Goal: Use online tool/utility: Utilize a website feature to perform a specific function

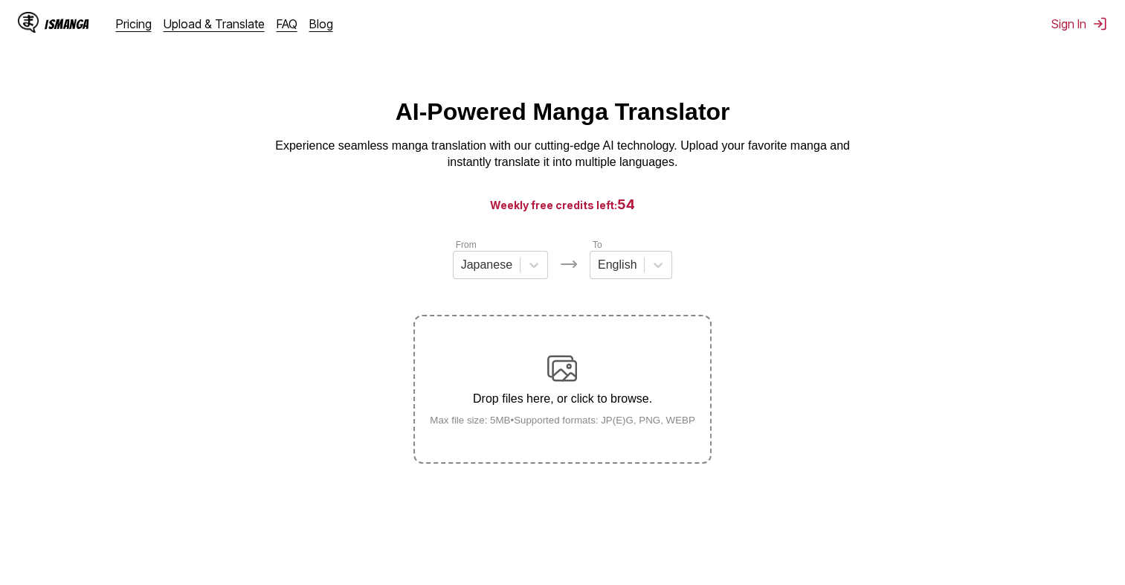
click at [552, 388] on div "Drop files here, or click to browse. Max file size: 5MB • Supported formats: JP…" at bounding box center [562, 389] width 289 height 72
click at [0, 0] on input "Drop files here, or click to browse. Max file size: 5MB • Supported formats: JP…" at bounding box center [0, 0] width 0 height 0
click at [563, 379] on img at bounding box center [562, 368] width 30 height 30
click at [0, 0] on input "Drop files here, or click to browse. Max file size: 5MB • Supported formats: JP…" at bounding box center [0, 0] width 0 height 0
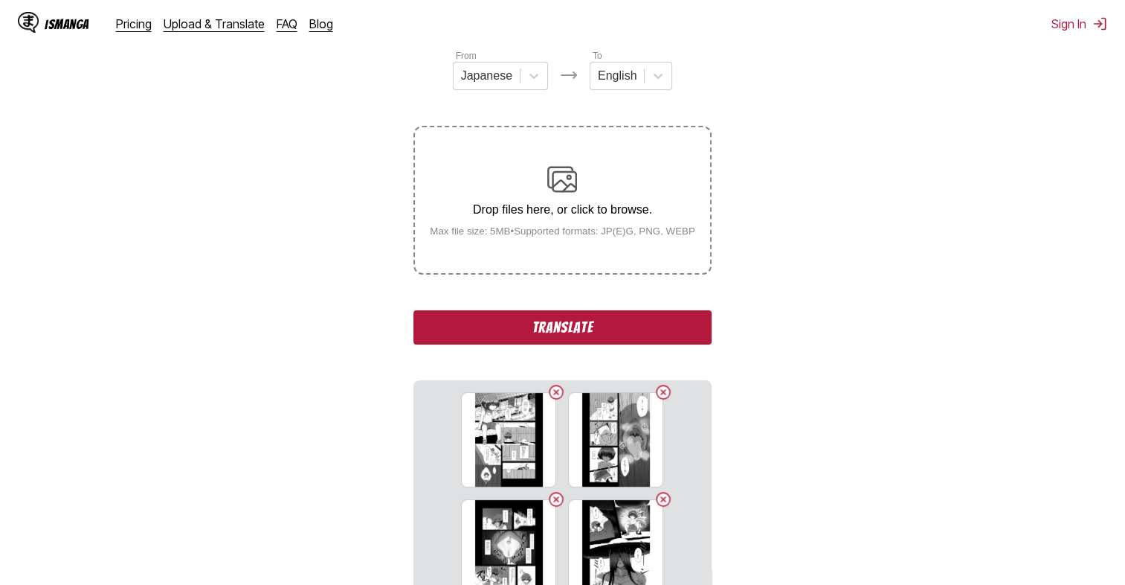
scroll to position [198, 0]
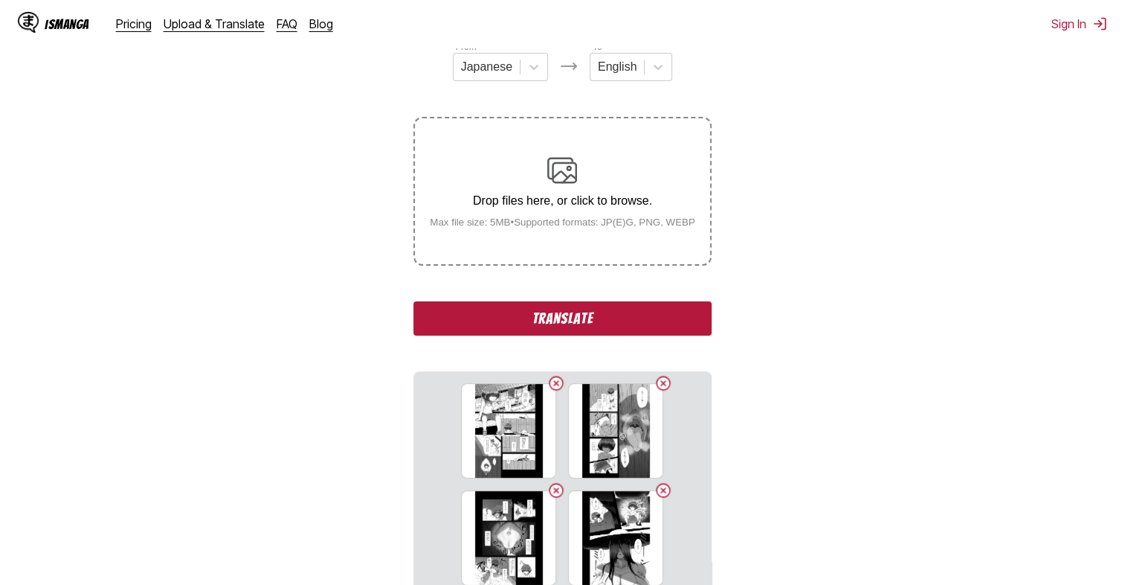
click at [628, 318] on button "Translate" at bounding box center [561, 318] width 297 height 34
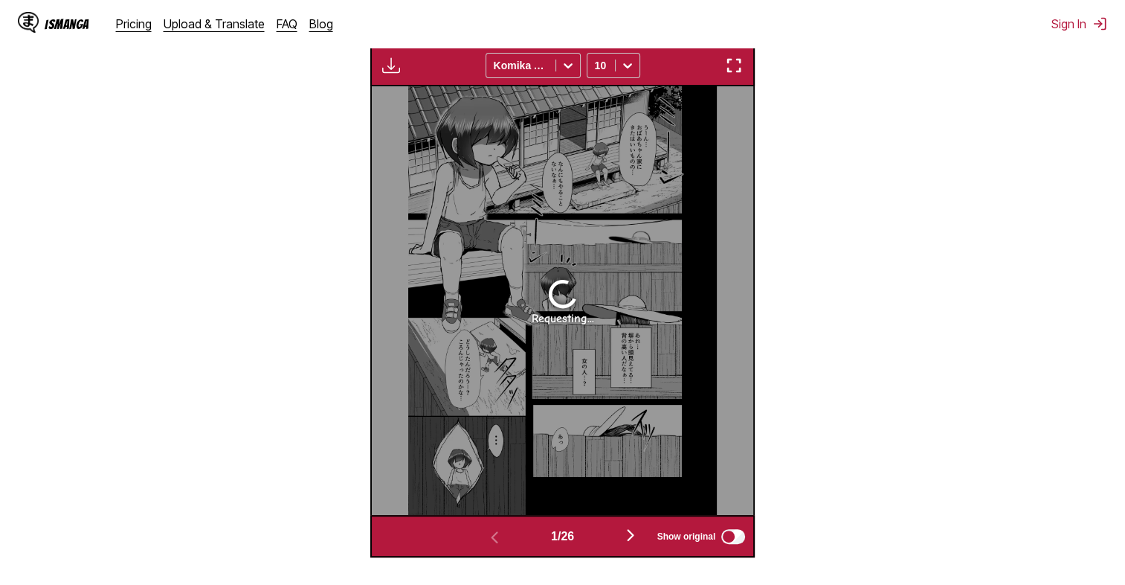
scroll to position [515, 0]
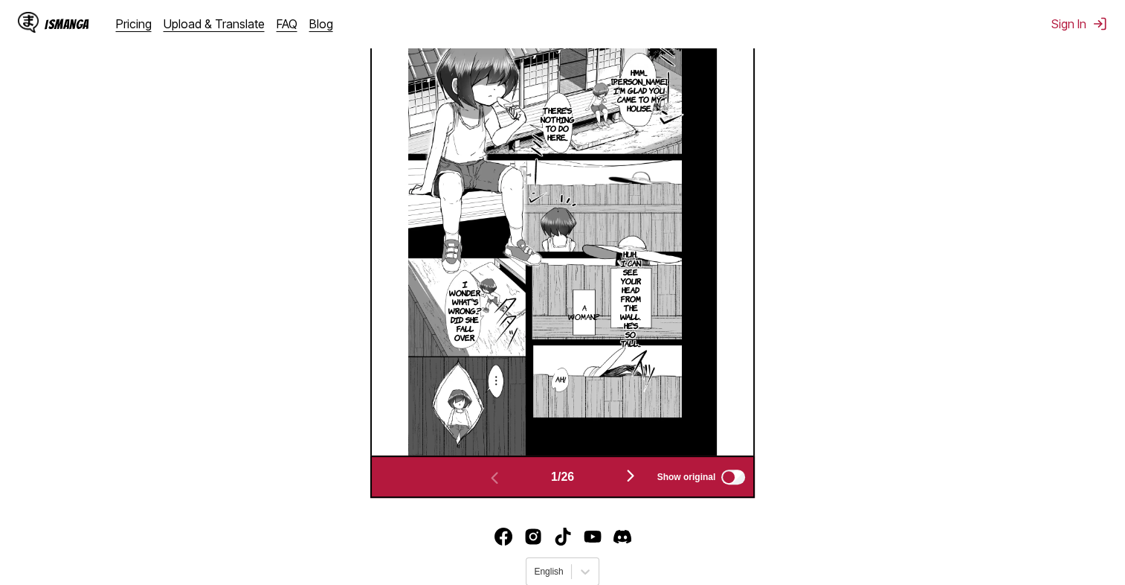
click at [637, 480] on img "button" at bounding box center [631, 475] width 18 height 18
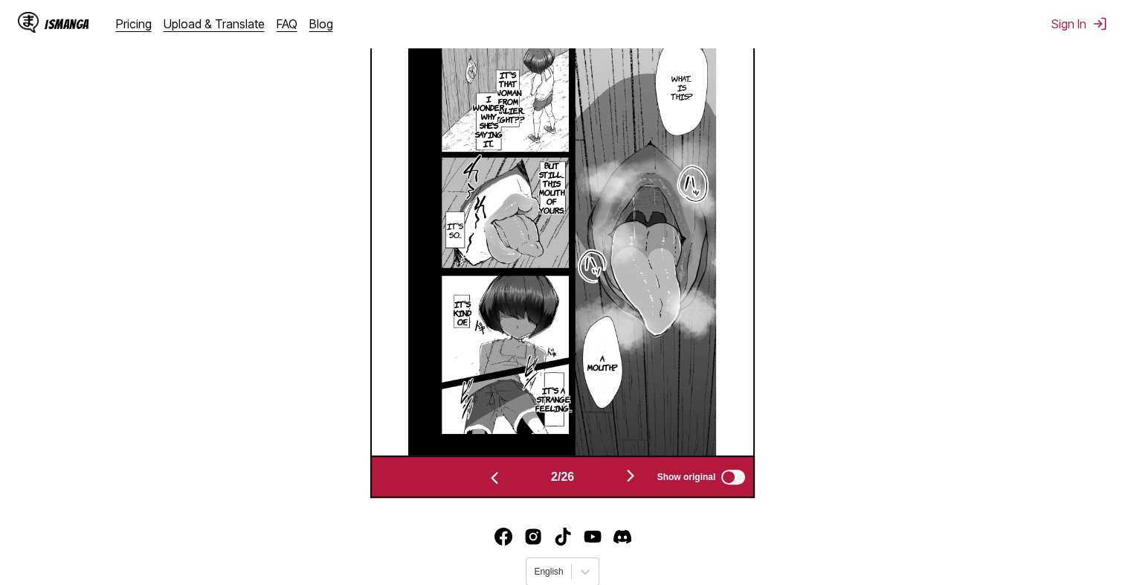
click at [631, 477] on img "button" at bounding box center [631, 475] width 18 height 18
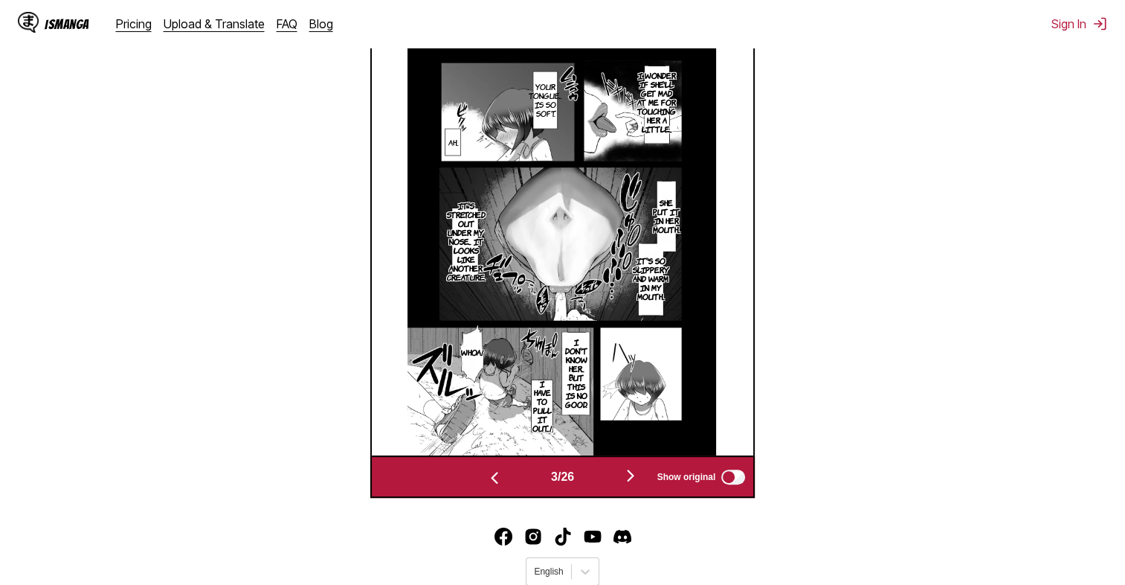
click at [671, 382] on img at bounding box center [562, 241] width 309 height 428
click at [631, 476] on img "button" at bounding box center [631, 475] width 18 height 18
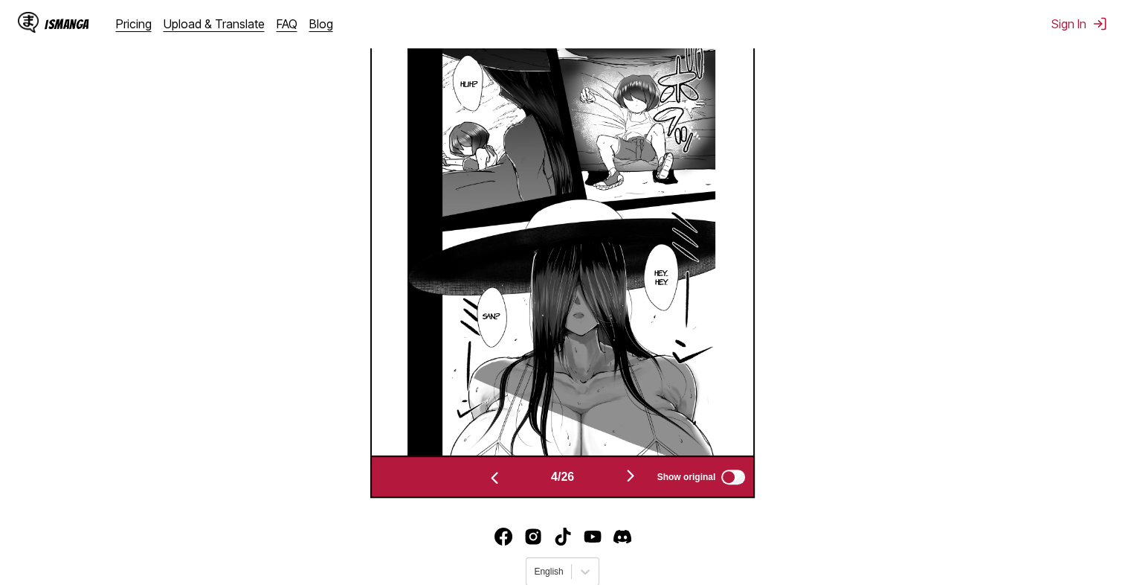
click at [625, 483] on img "button" at bounding box center [631, 475] width 18 height 18
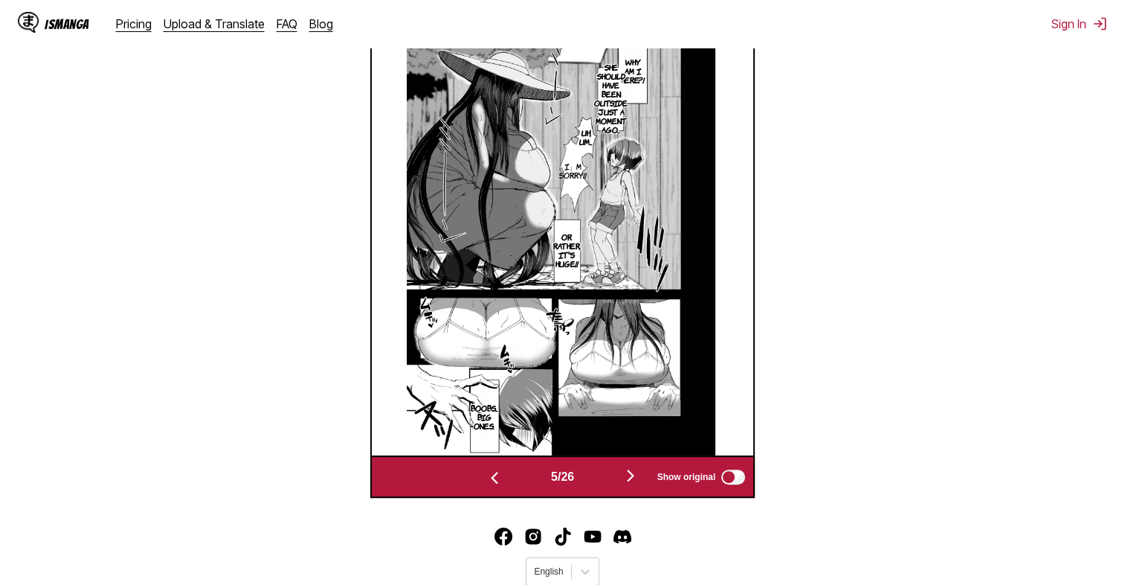
click at [631, 480] on img "button" at bounding box center [631, 475] width 18 height 18
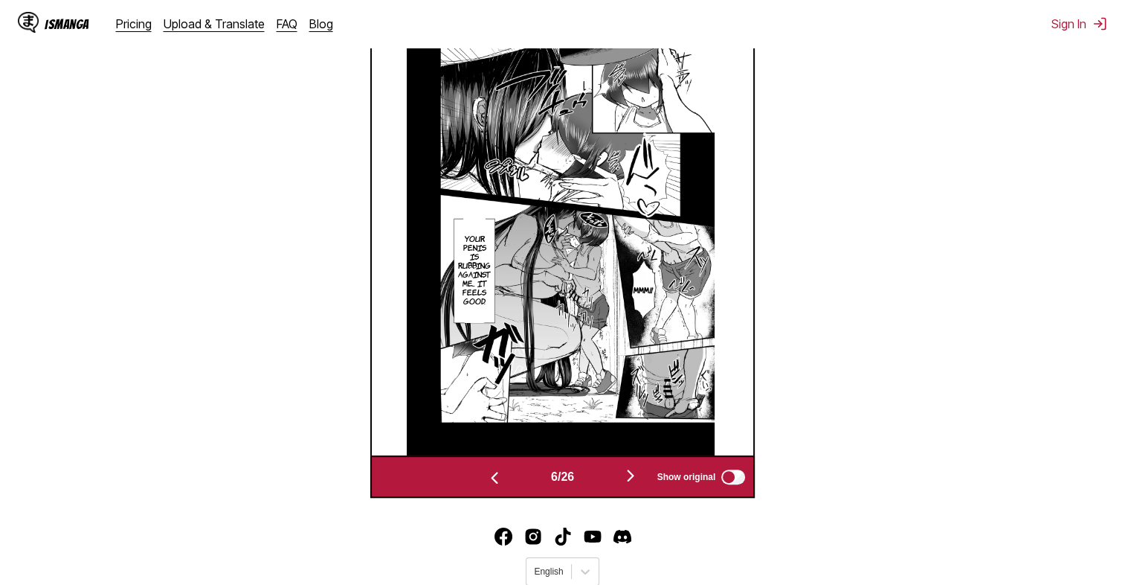
click at [631, 480] on img "button" at bounding box center [631, 475] width 18 height 18
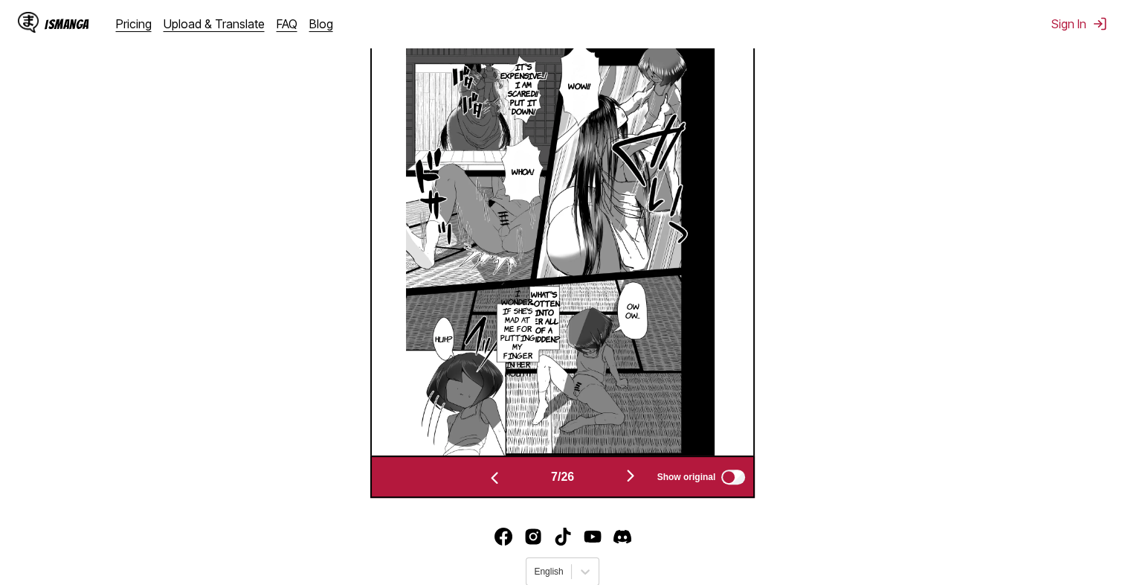
click at [631, 480] on img "button" at bounding box center [631, 475] width 18 height 18
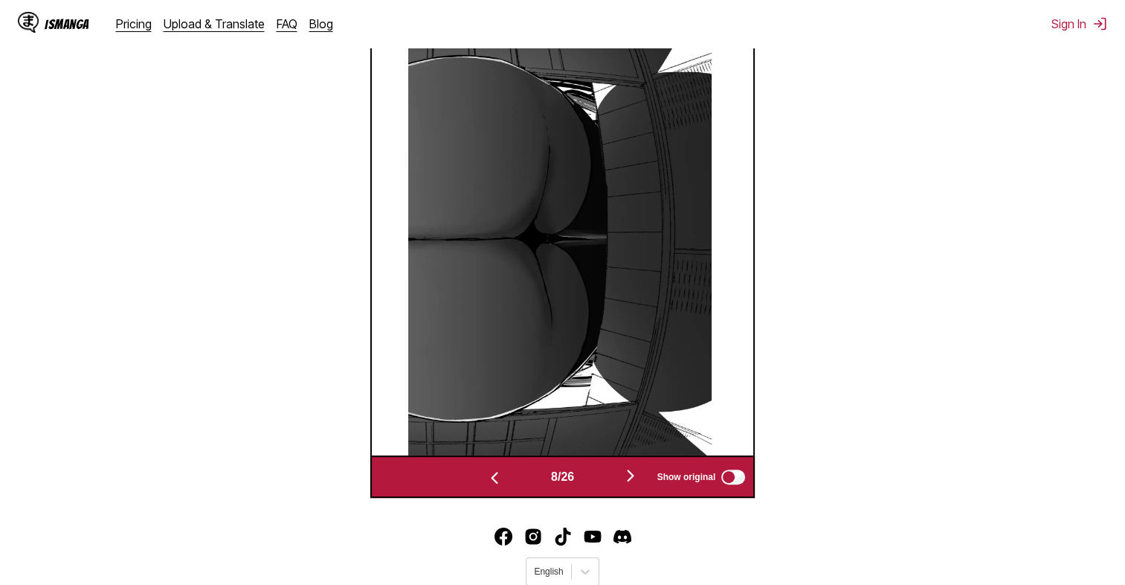
click at [631, 480] on img "button" at bounding box center [631, 475] width 18 height 18
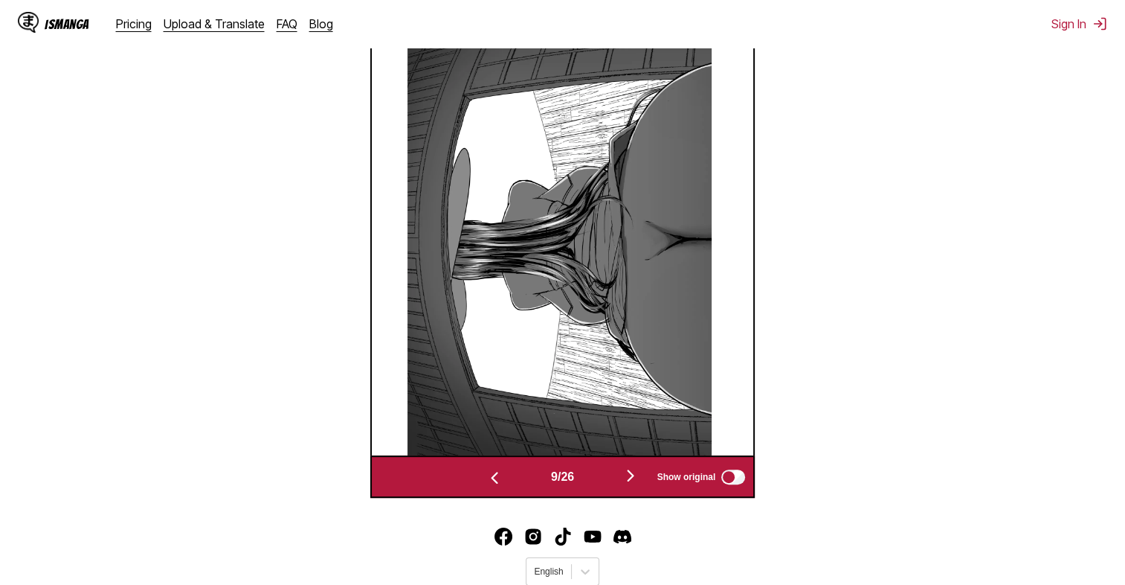
click at [497, 480] on img "button" at bounding box center [495, 478] width 18 height 18
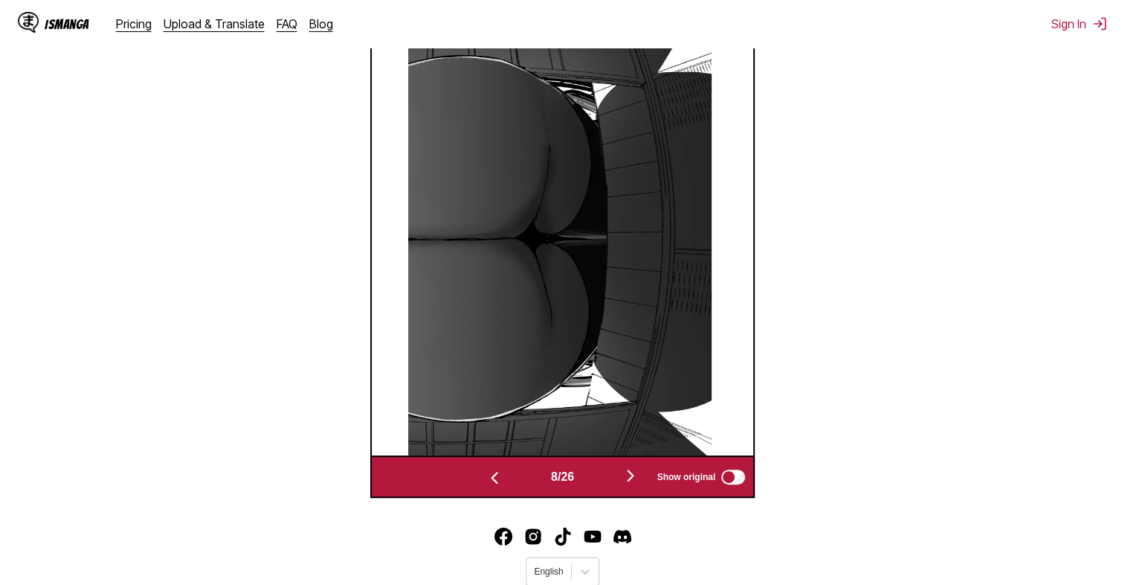
click at [637, 480] on img "button" at bounding box center [631, 475] width 18 height 18
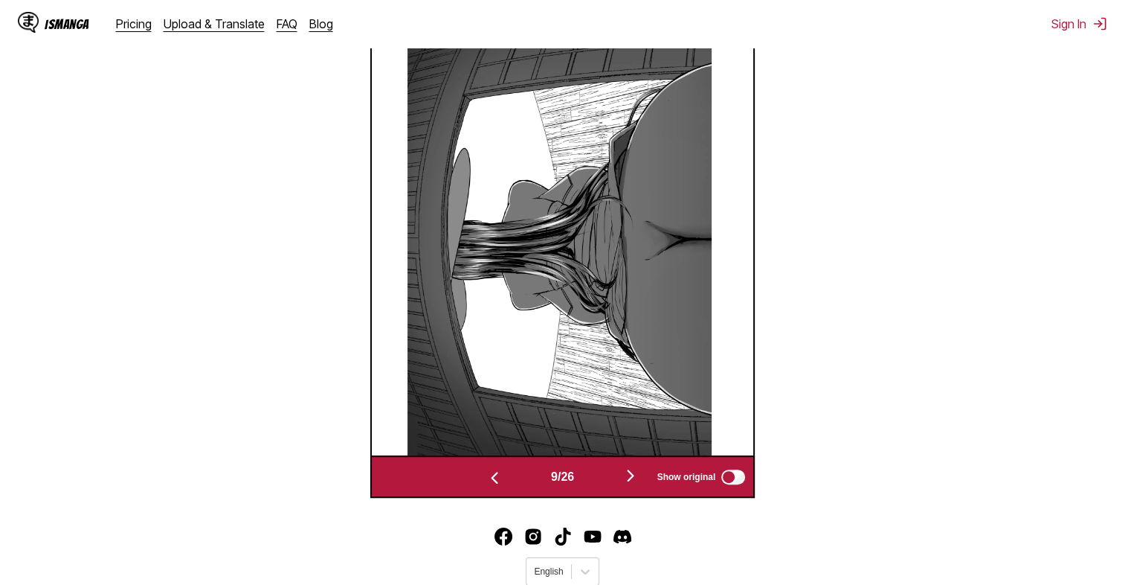
click at [637, 480] on img "button" at bounding box center [631, 475] width 18 height 18
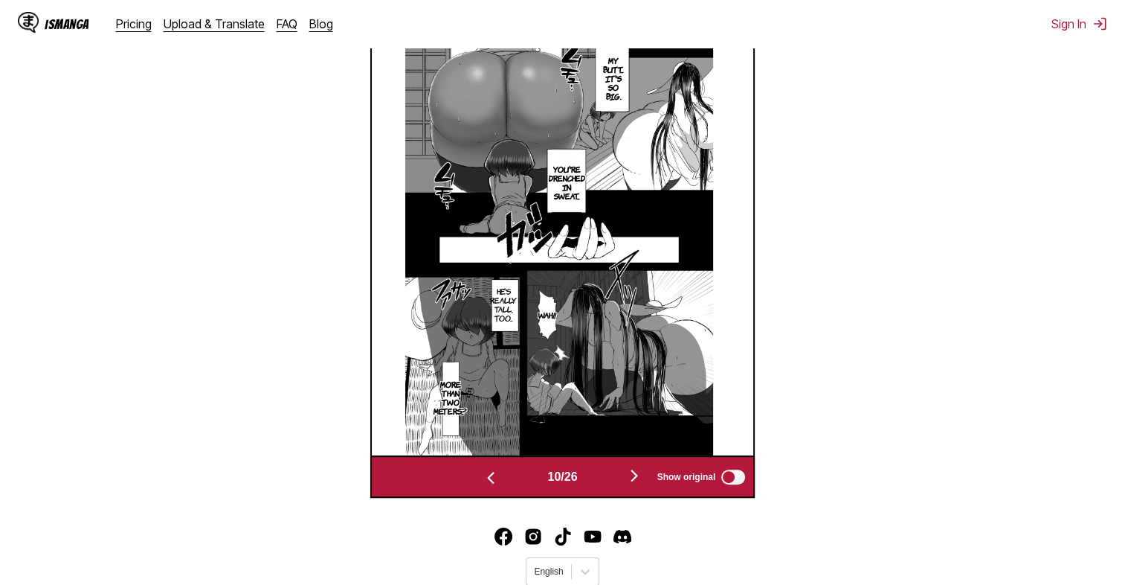
click at [637, 480] on img "button" at bounding box center [634, 475] width 18 height 18
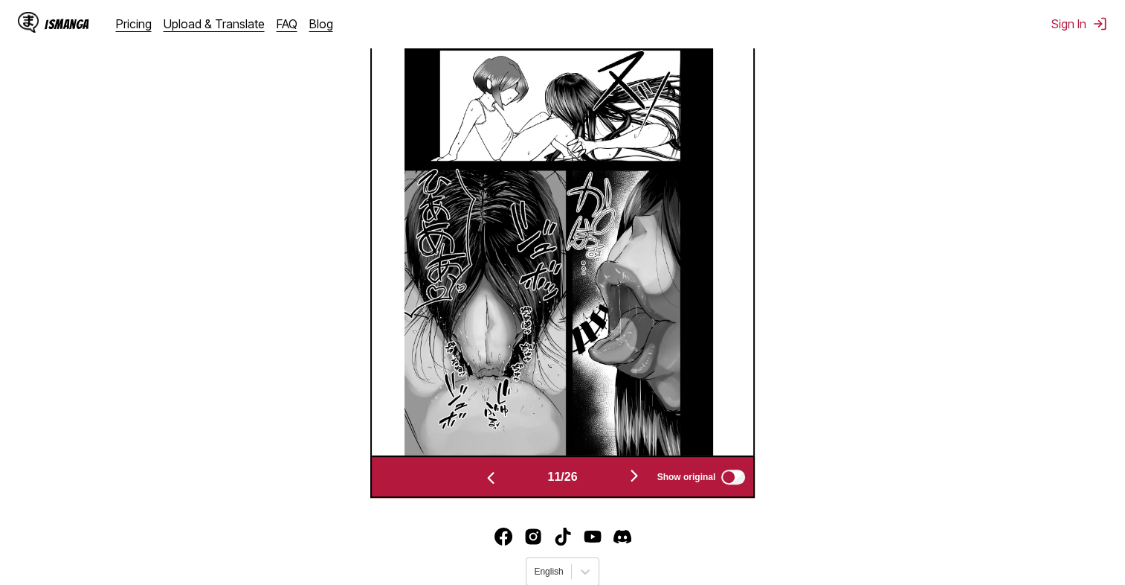
click at [637, 480] on img "button" at bounding box center [634, 475] width 18 height 18
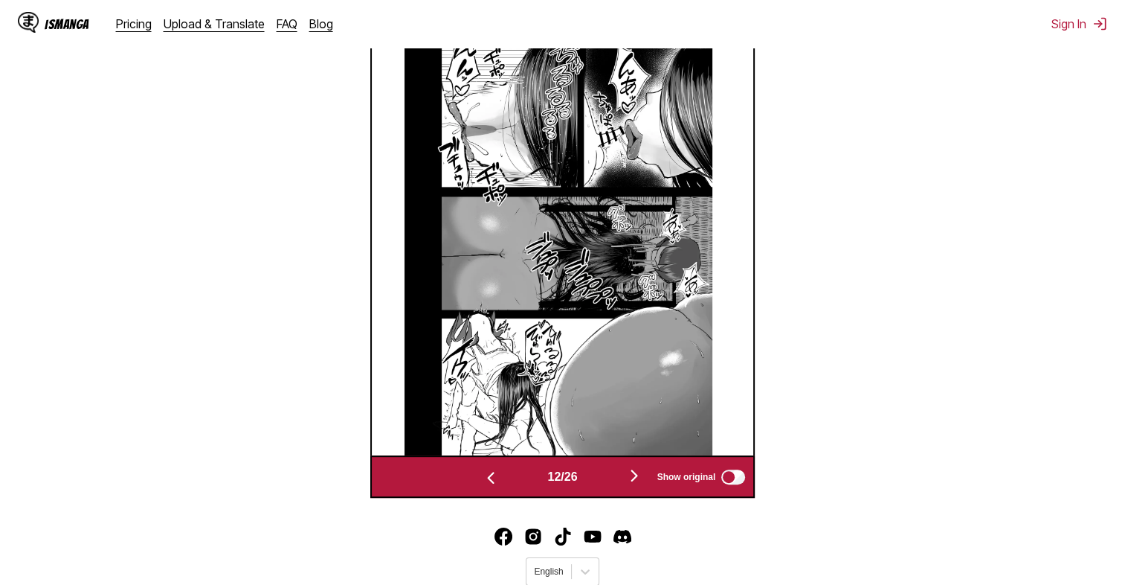
click at [637, 480] on img "button" at bounding box center [634, 475] width 18 height 18
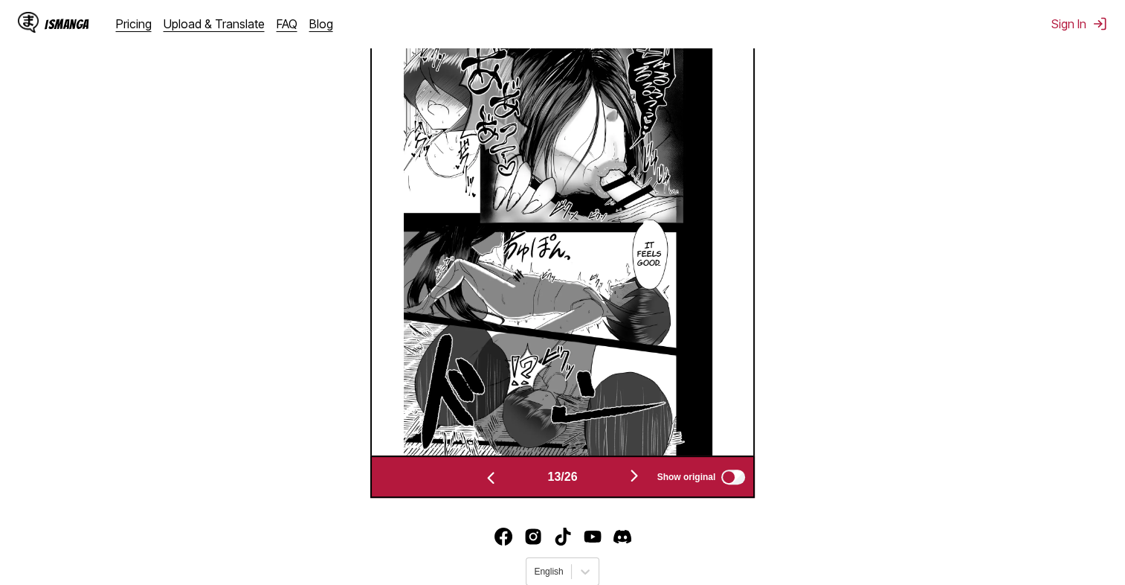
click at [637, 480] on img "button" at bounding box center [634, 475] width 18 height 18
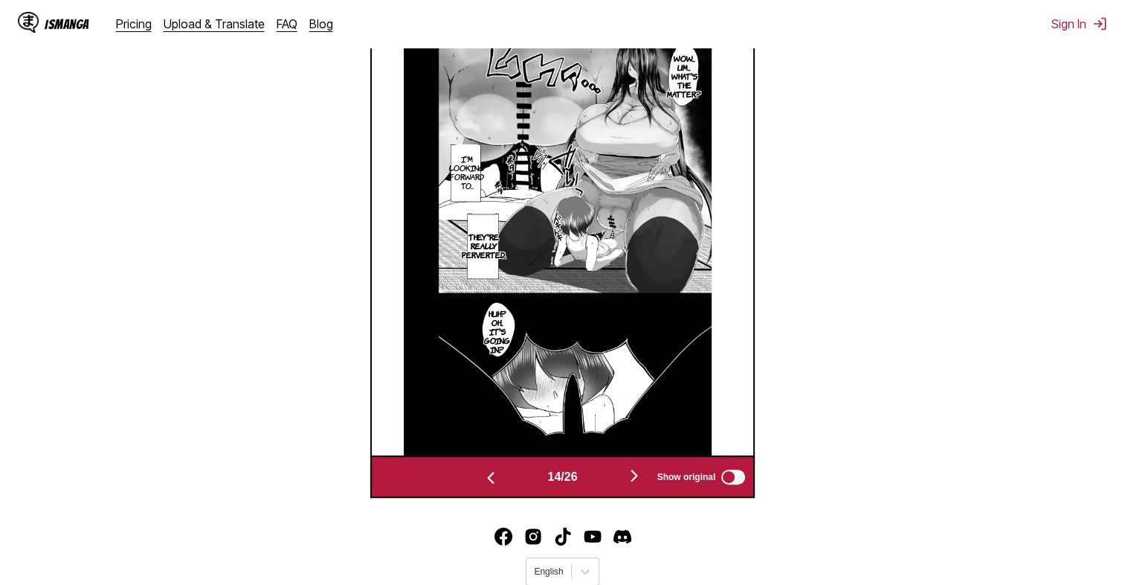
click at [637, 480] on img "button" at bounding box center [634, 475] width 18 height 18
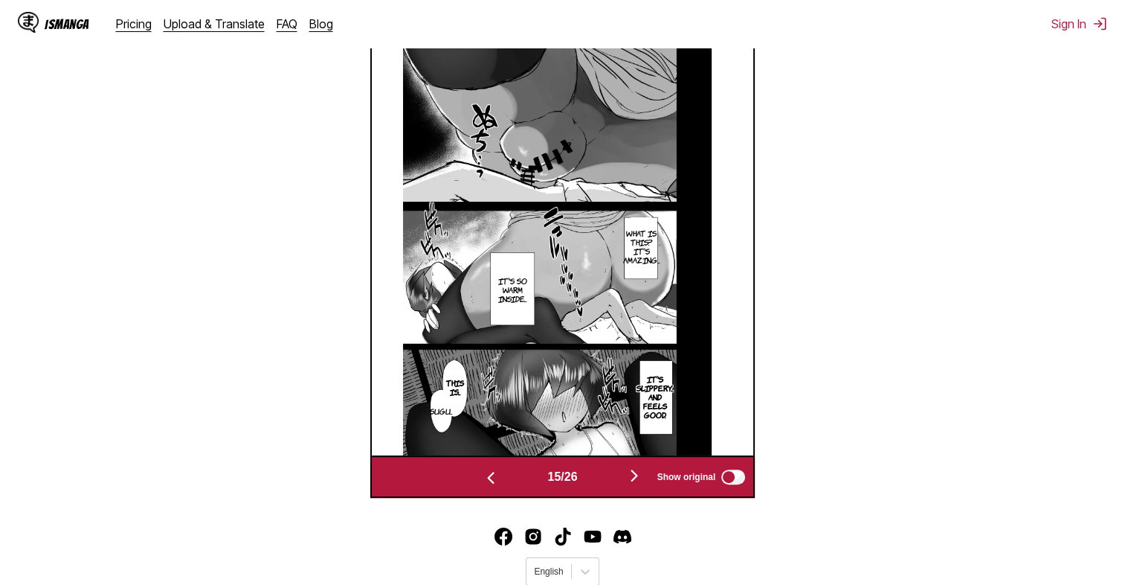
click at [637, 480] on img "button" at bounding box center [634, 475] width 18 height 18
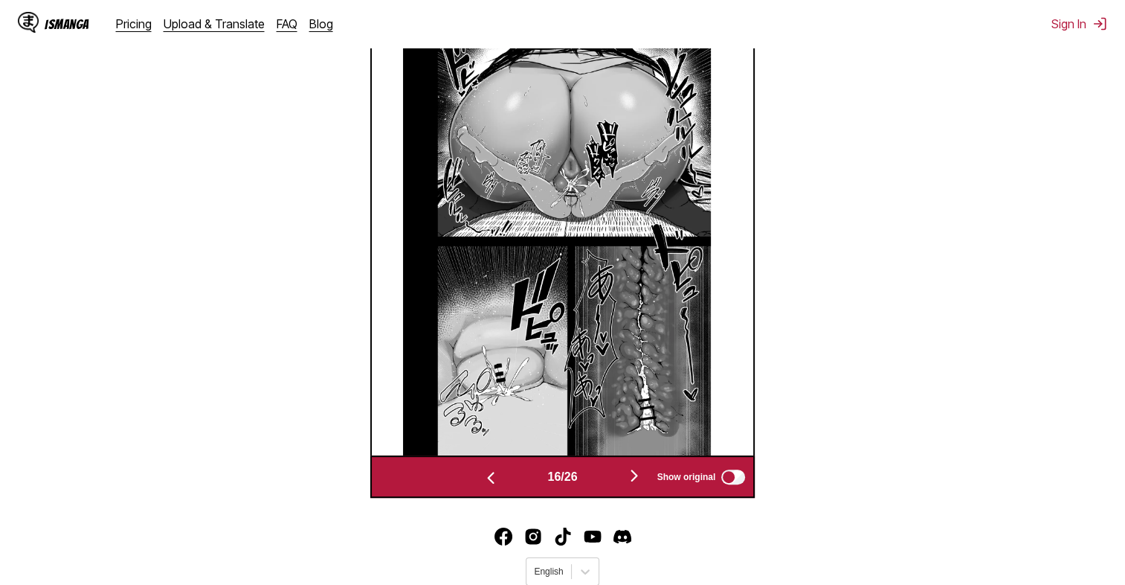
click at [637, 480] on img "button" at bounding box center [634, 475] width 18 height 18
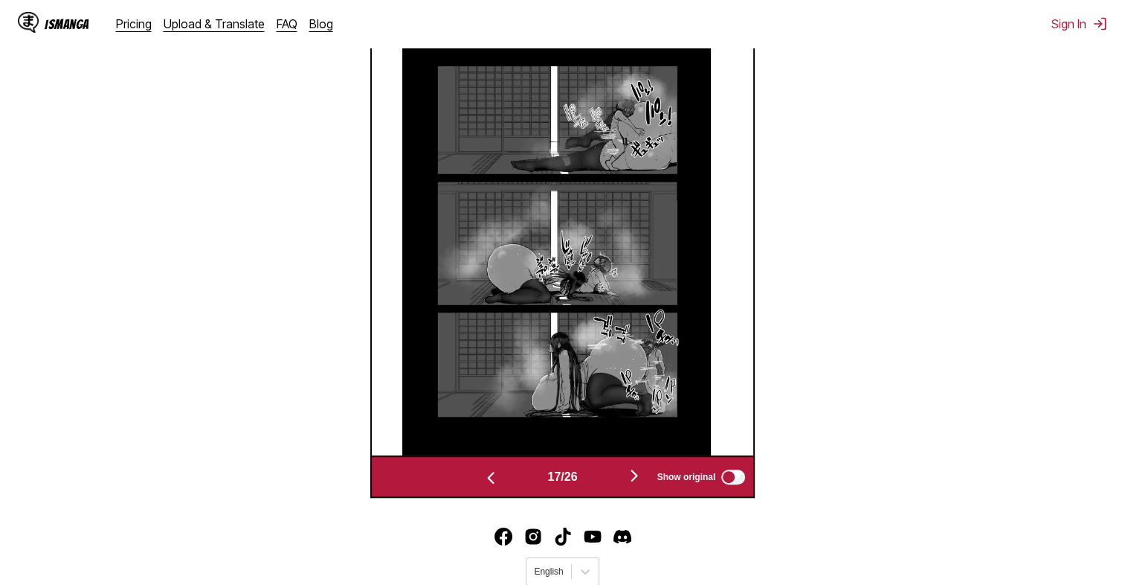
click at [637, 480] on img "button" at bounding box center [634, 475] width 18 height 18
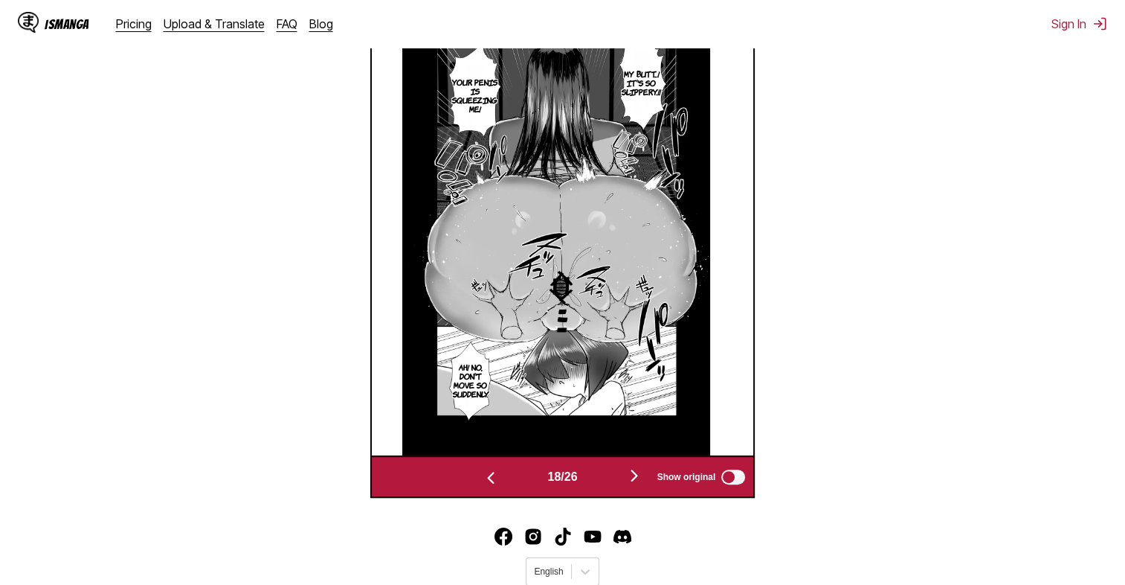
click at [637, 480] on img "button" at bounding box center [634, 475] width 18 height 18
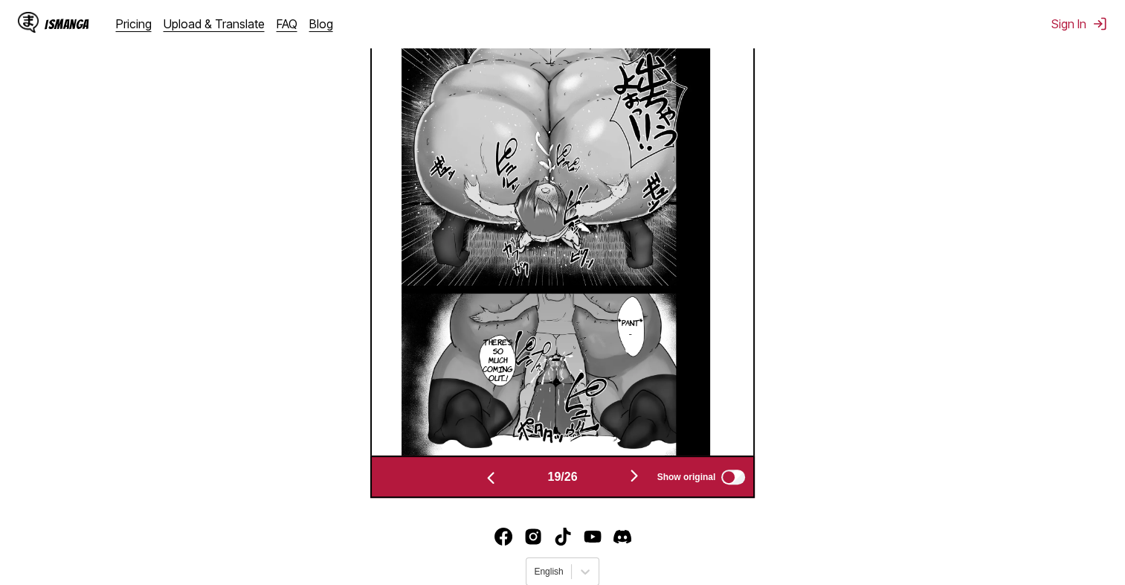
click at [637, 480] on img "button" at bounding box center [634, 475] width 18 height 18
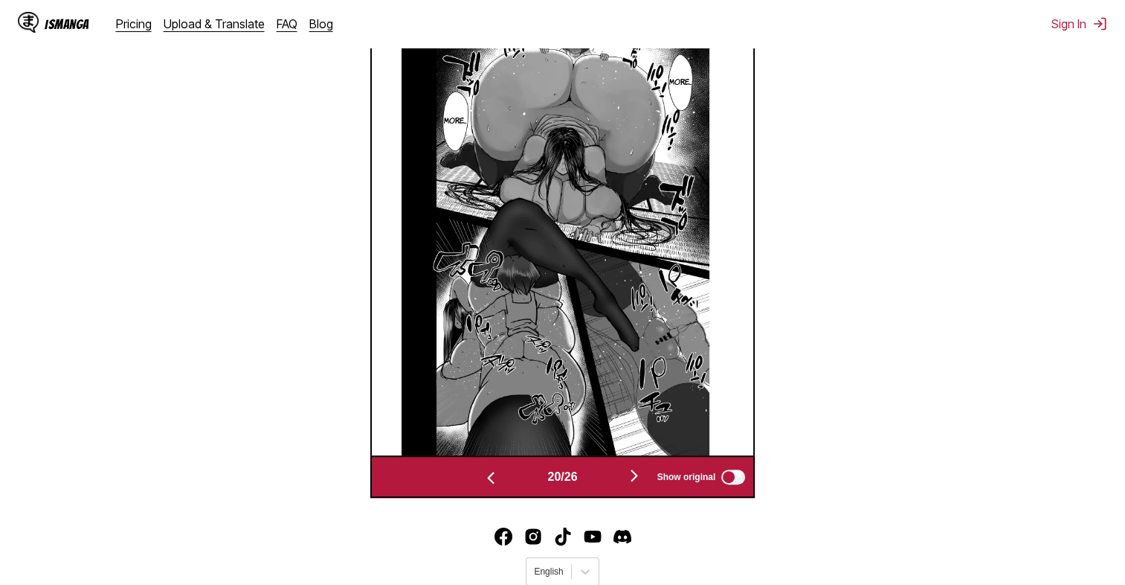
click at [637, 480] on img "button" at bounding box center [634, 475] width 18 height 18
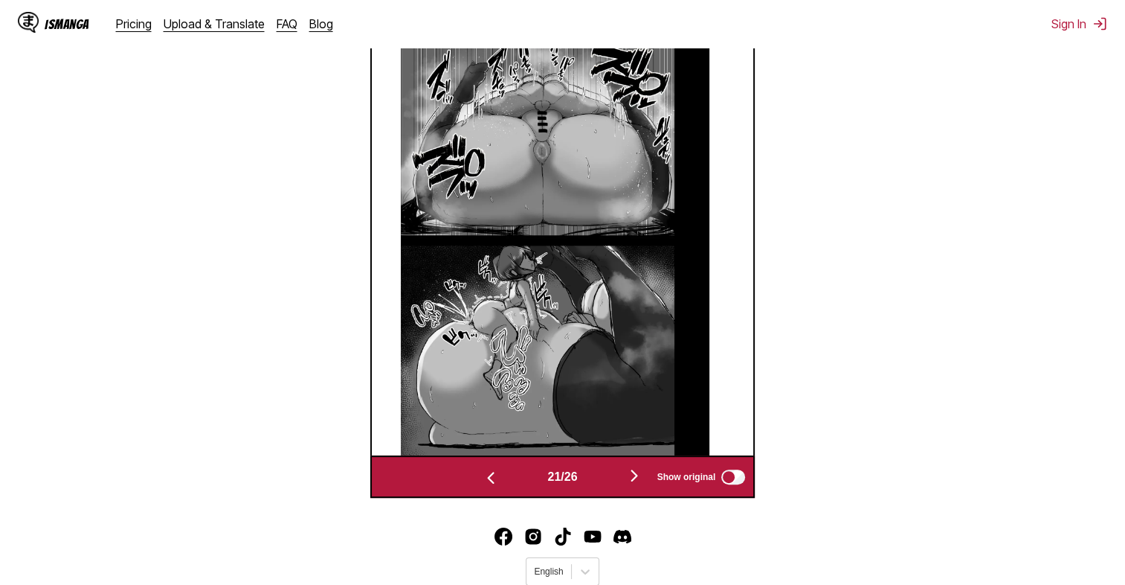
click at [637, 480] on img "button" at bounding box center [634, 475] width 18 height 18
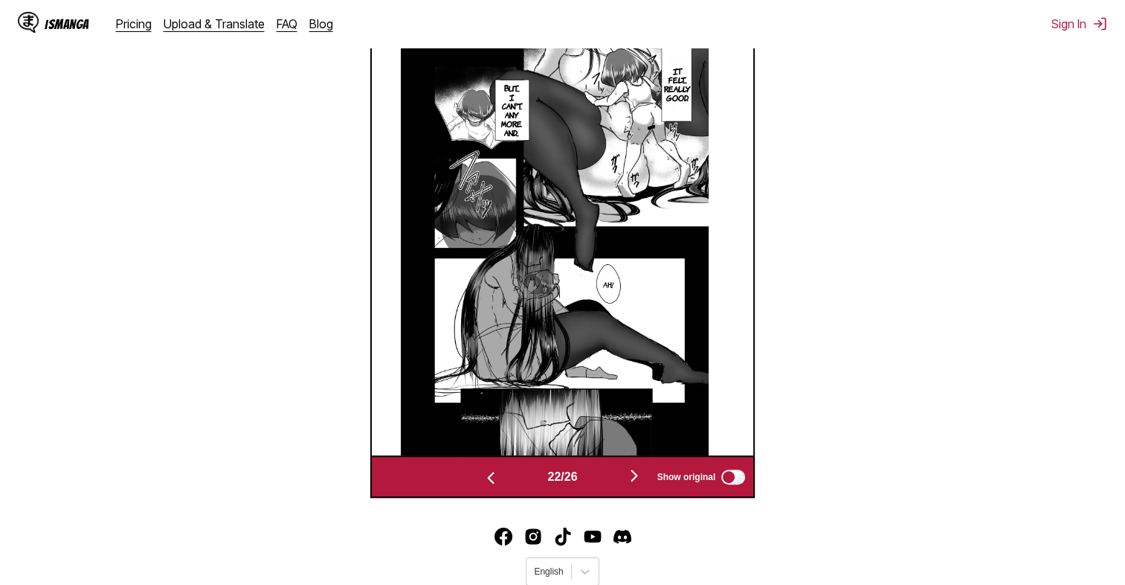
click at [637, 480] on img "button" at bounding box center [634, 475] width 18 height 18
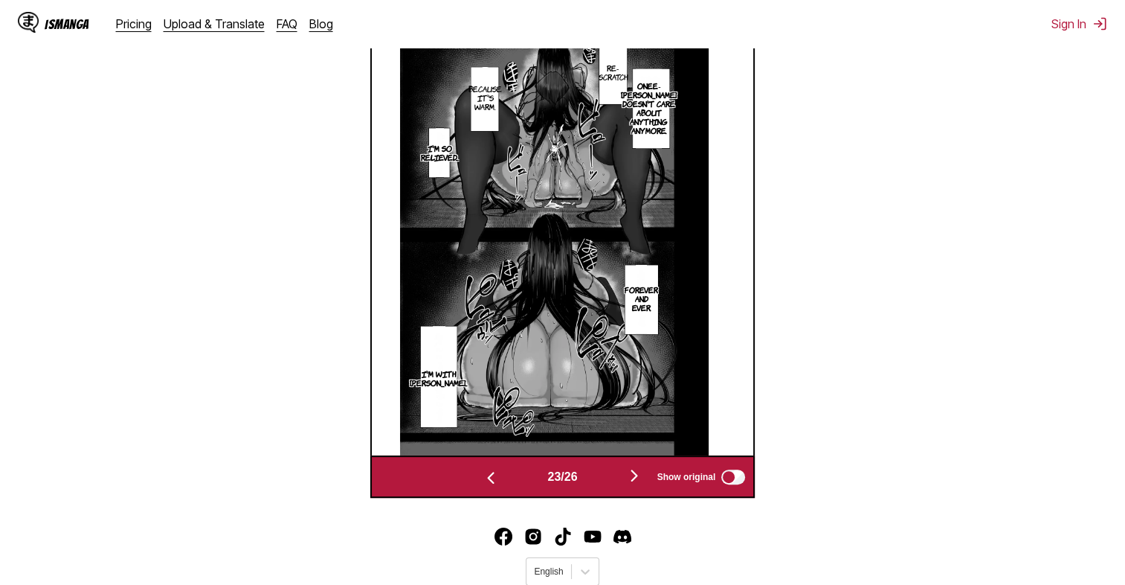
click at [637, 480] on img "button" at bounding box center [634, 475] width 18 height 18
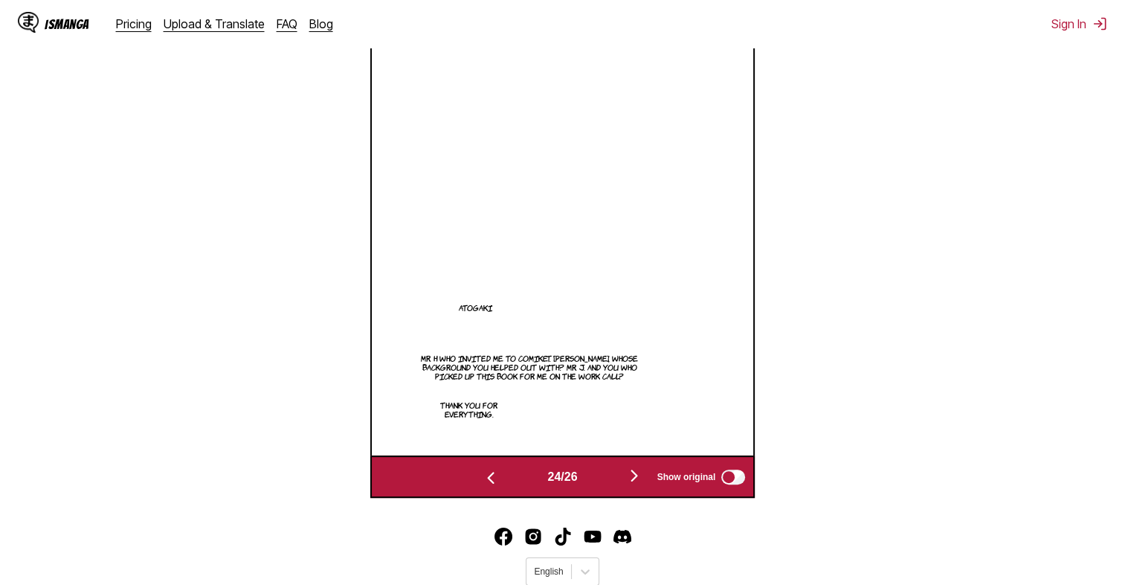
click at [637, 480] on img "button" at bounding box center [634, 475] width 18 height 18
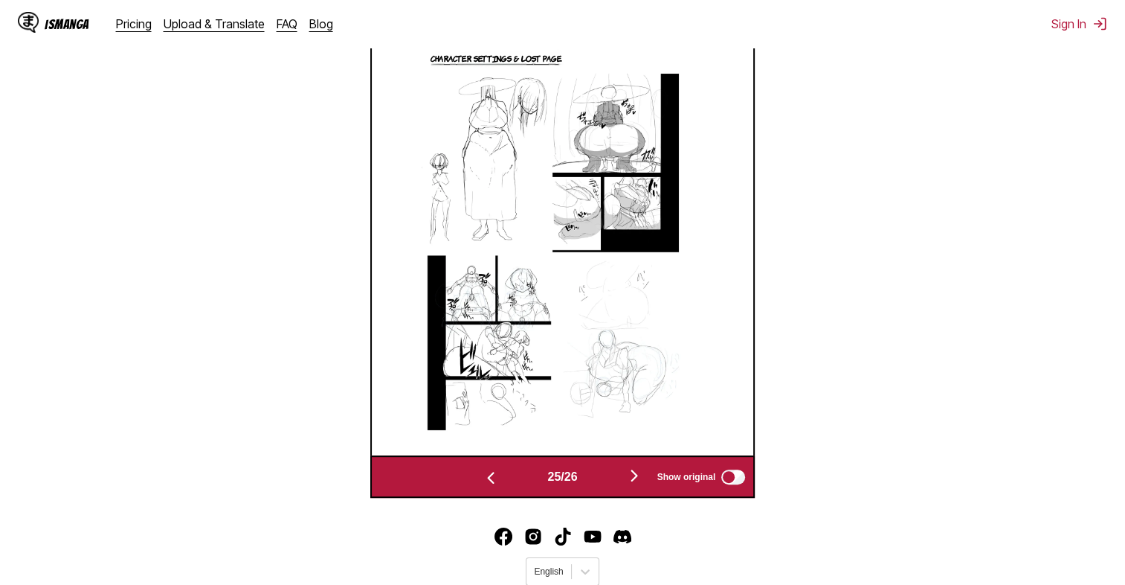
click at [636, 480] on img "button" at bounding box center [634, 475] width 18 height 18
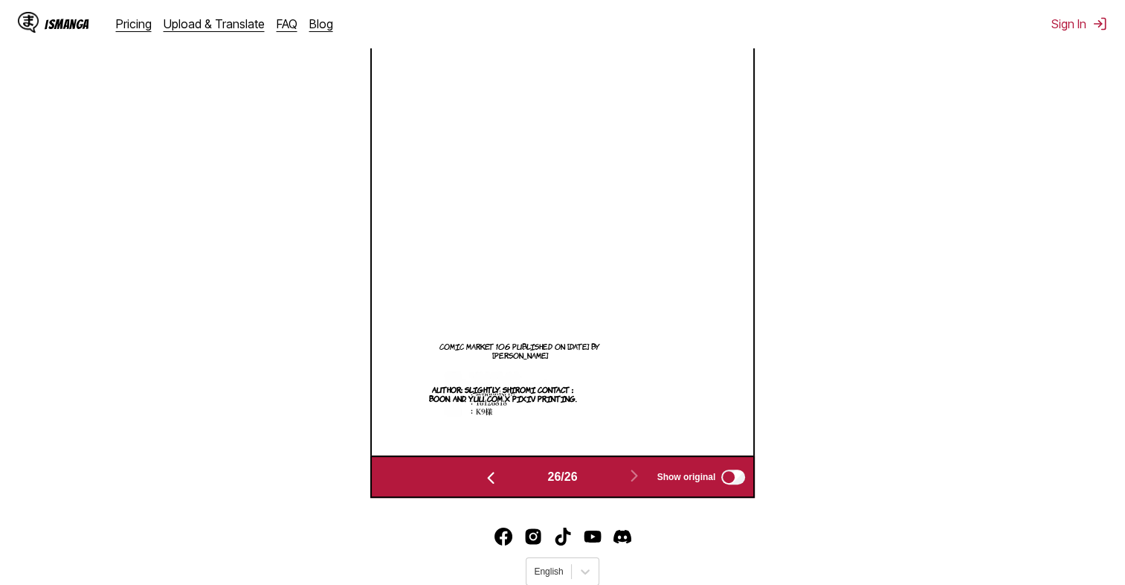
click at [483, 483] on img "button" at bounding box center [491, 478] width 18 height 18
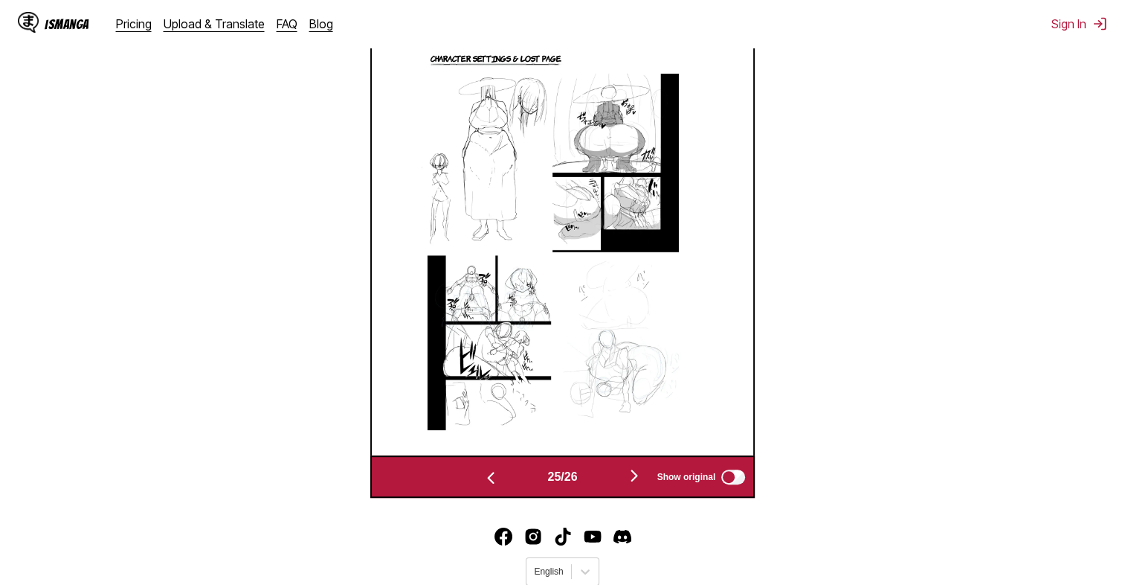
click at [483, 483] on img "button" at bounding box center [491, 478] width 18 height 18
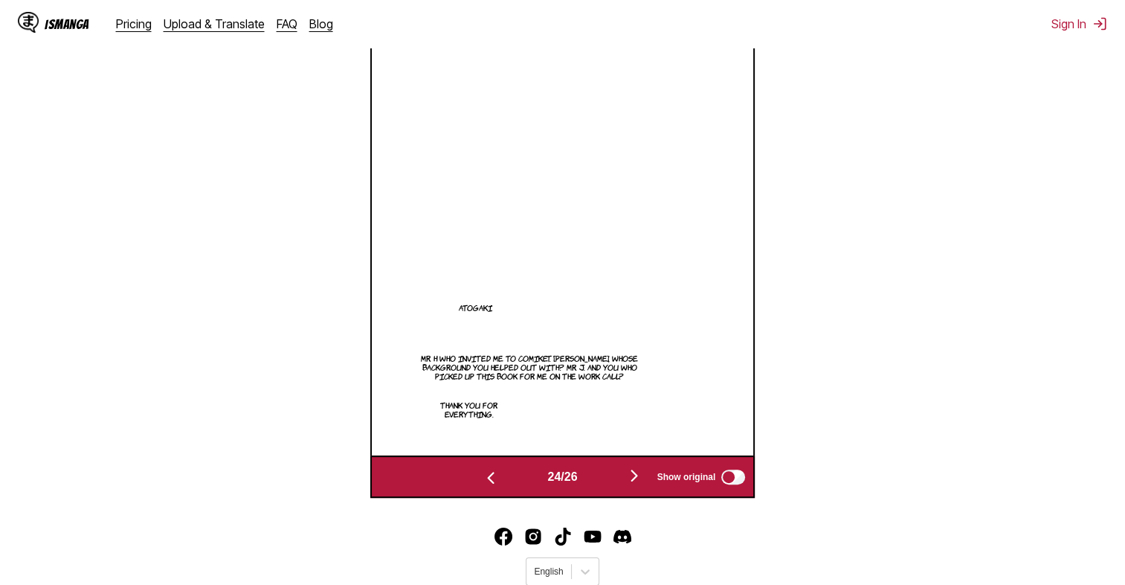
click at [483, 483] on img "button" at bounding box center [491, 478] width 18 height 18
